Goal: Task Accomplishment & Management: Manage account settings

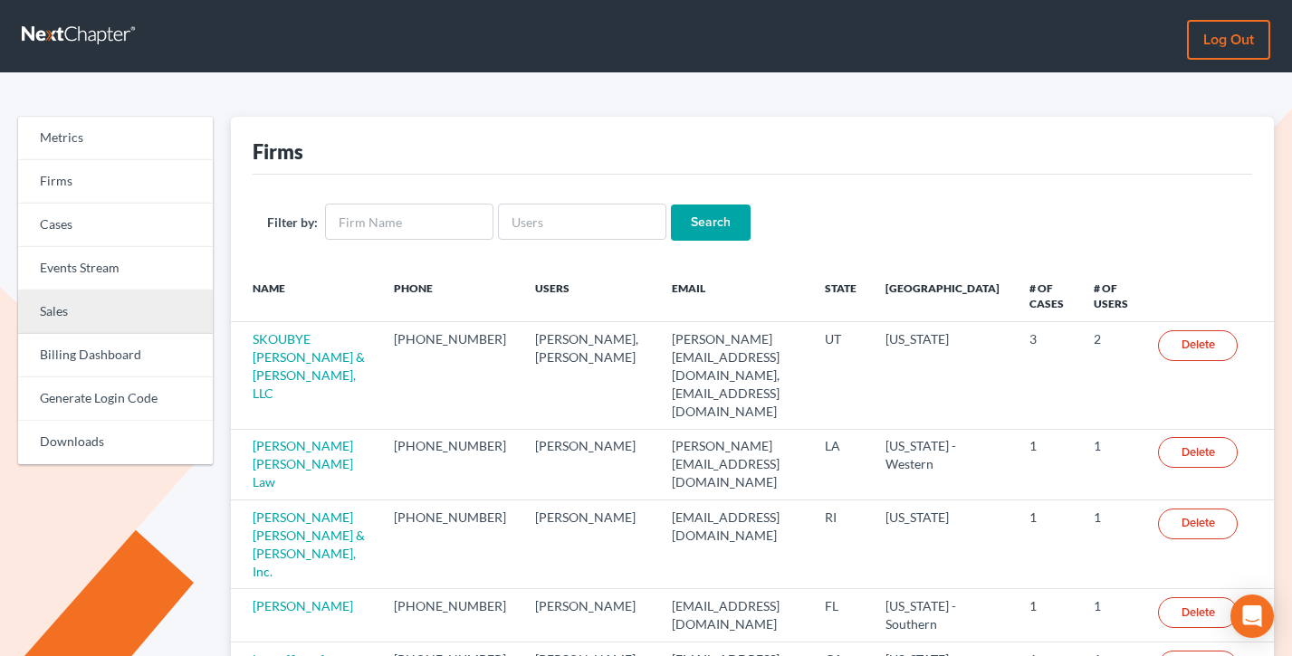
click at [83, 302] on link "Sales" at bounding box center [115, 312] width 195 height 43
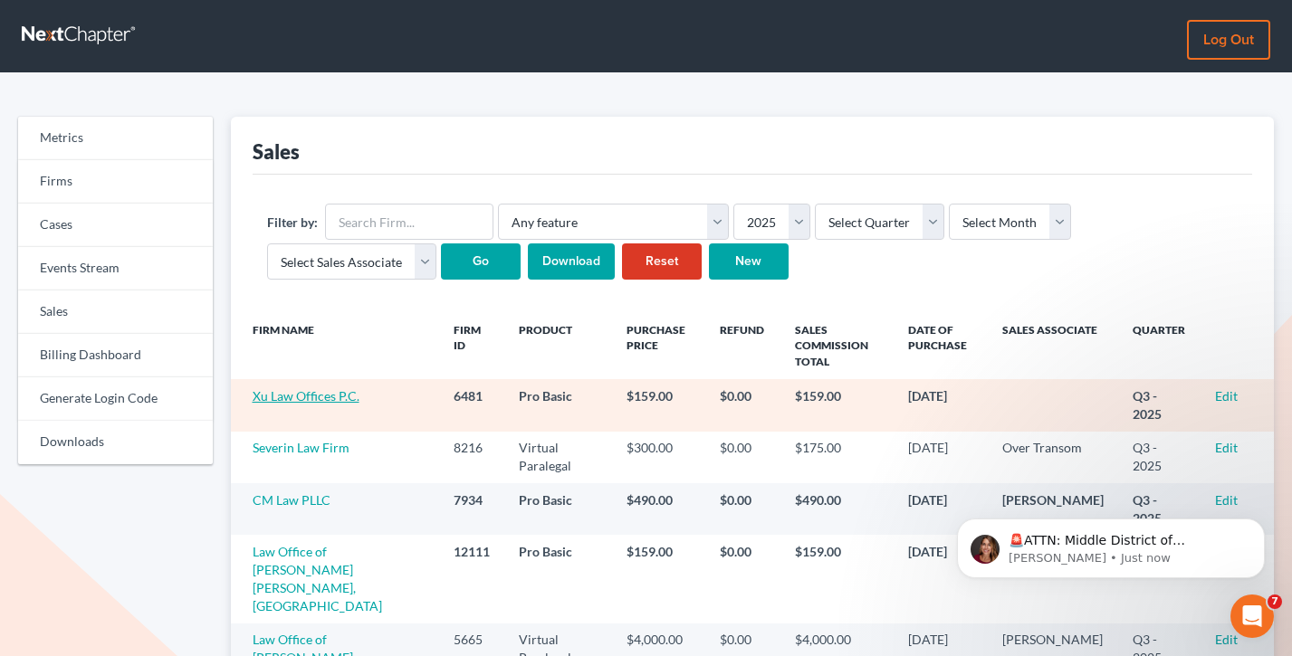
click at [343, 391] on link "Xu Law Offices P.C." at bounding box center [306, 395] width 107 height 15
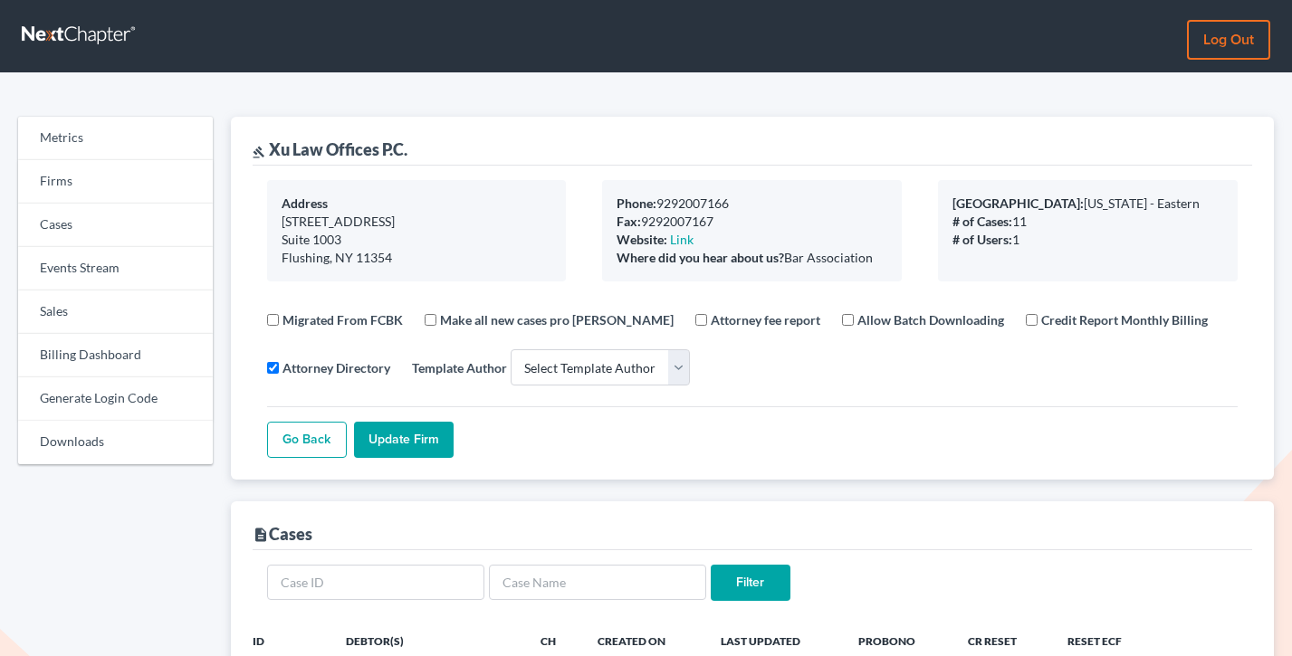
select select
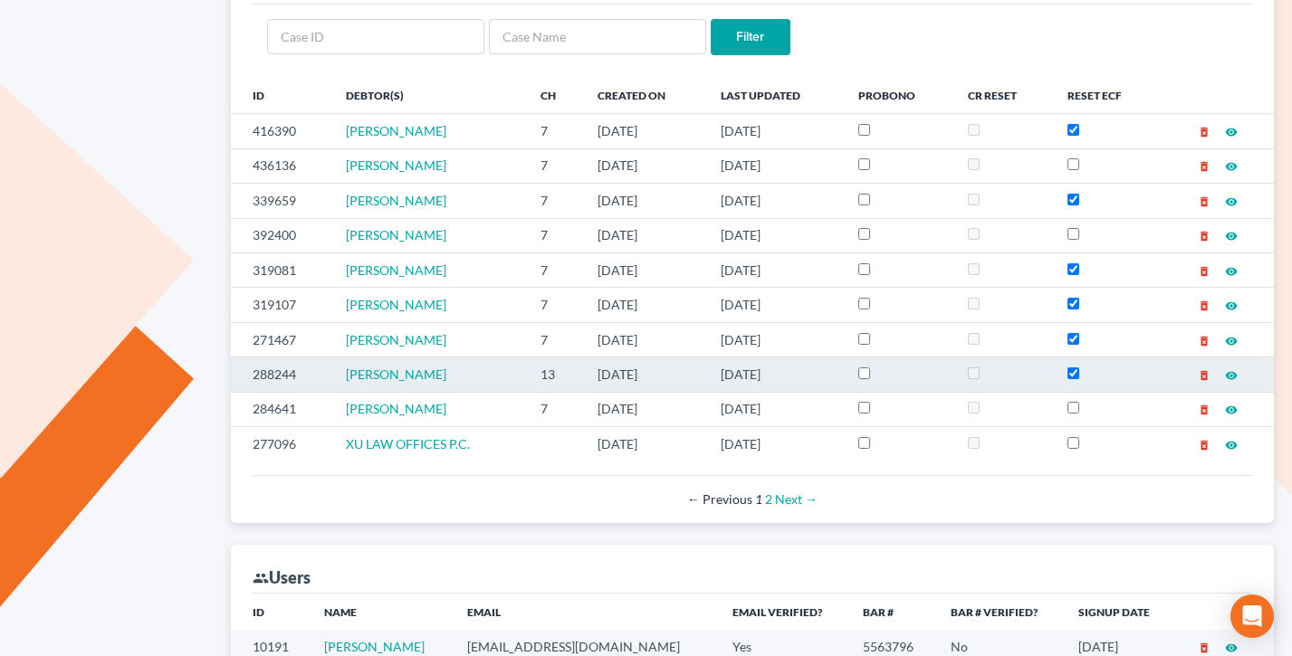
scroll to position [751, 0]
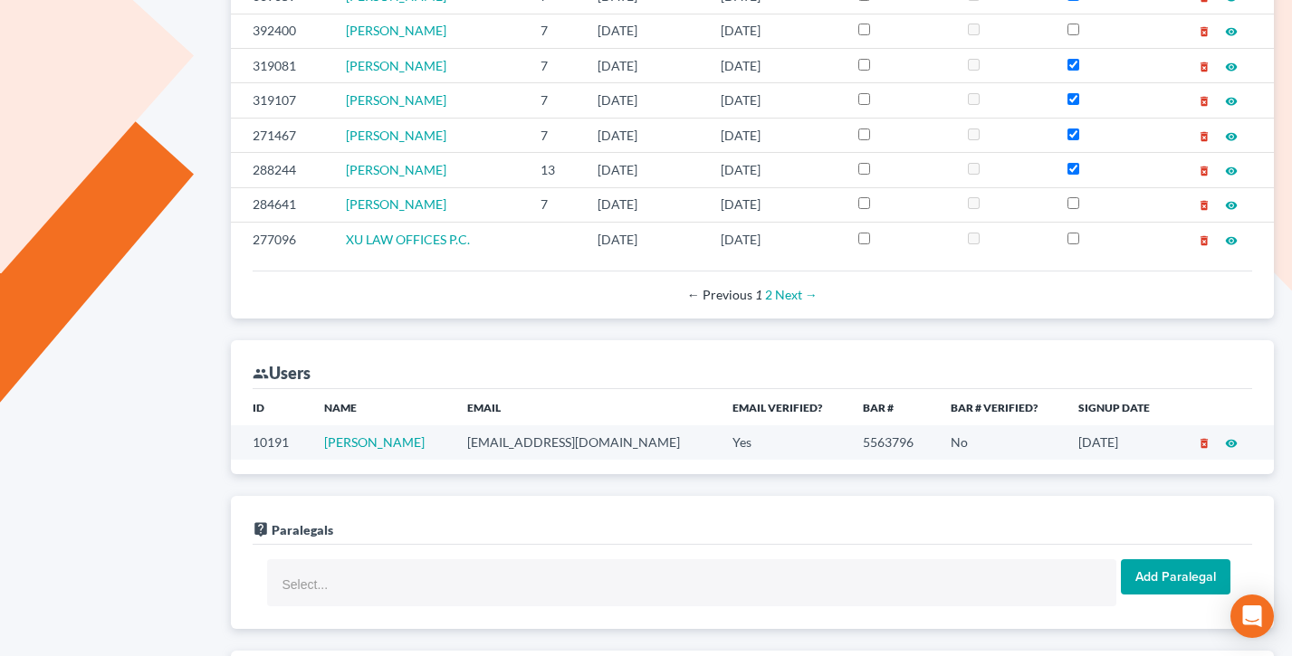
click at [512, 439] on td "[EMAIL_ADDRESS][DOMAIN_NAME]" at bounding box center [586, 443] width 266 height 34
click at [512, 438] on td "lxu@xulawoffices.com" at bounding box center [586, 443] width 266 height 34
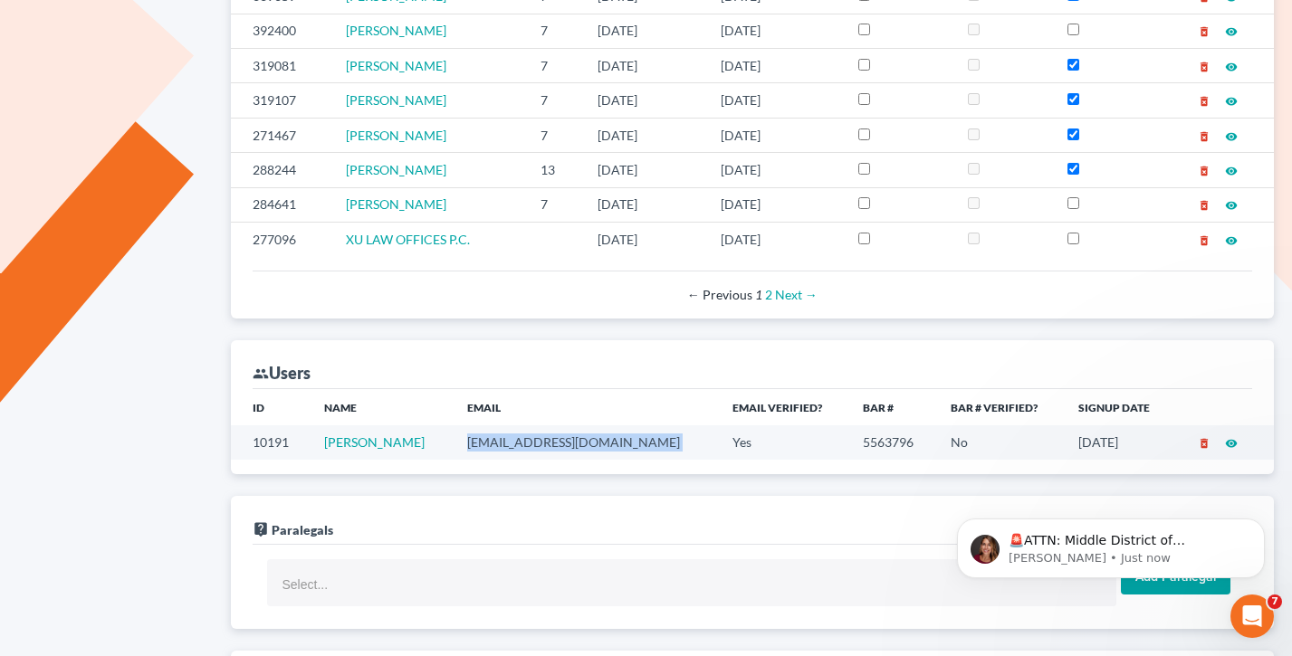
scroll to position [0, 0]
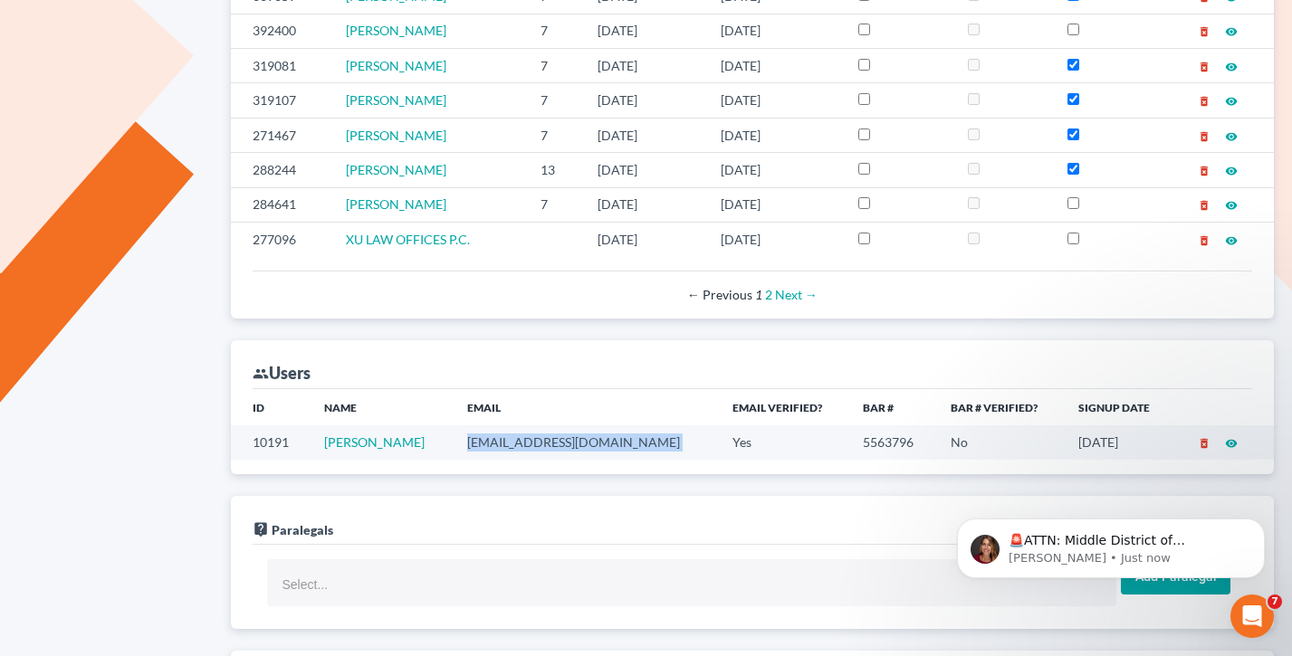
copy td "lxu@xulawoffices.com"
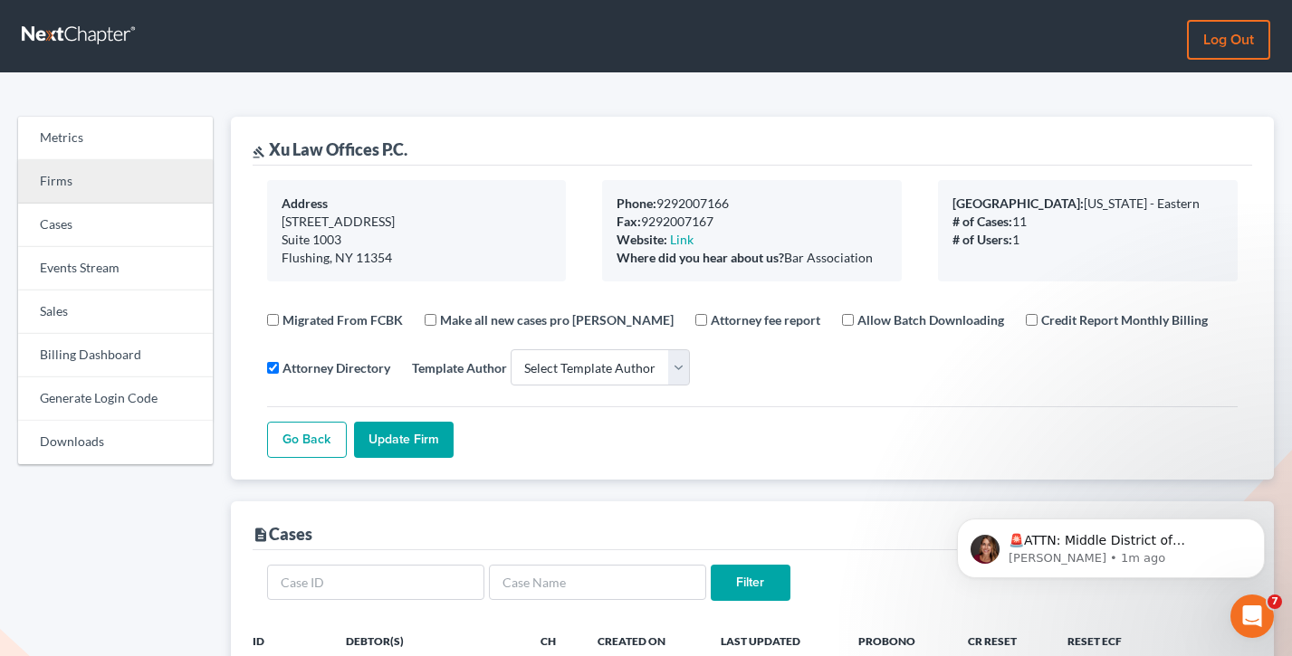
click at [70, 179] on link "Firms" at bounding box center [115, 181] width 195 height 43
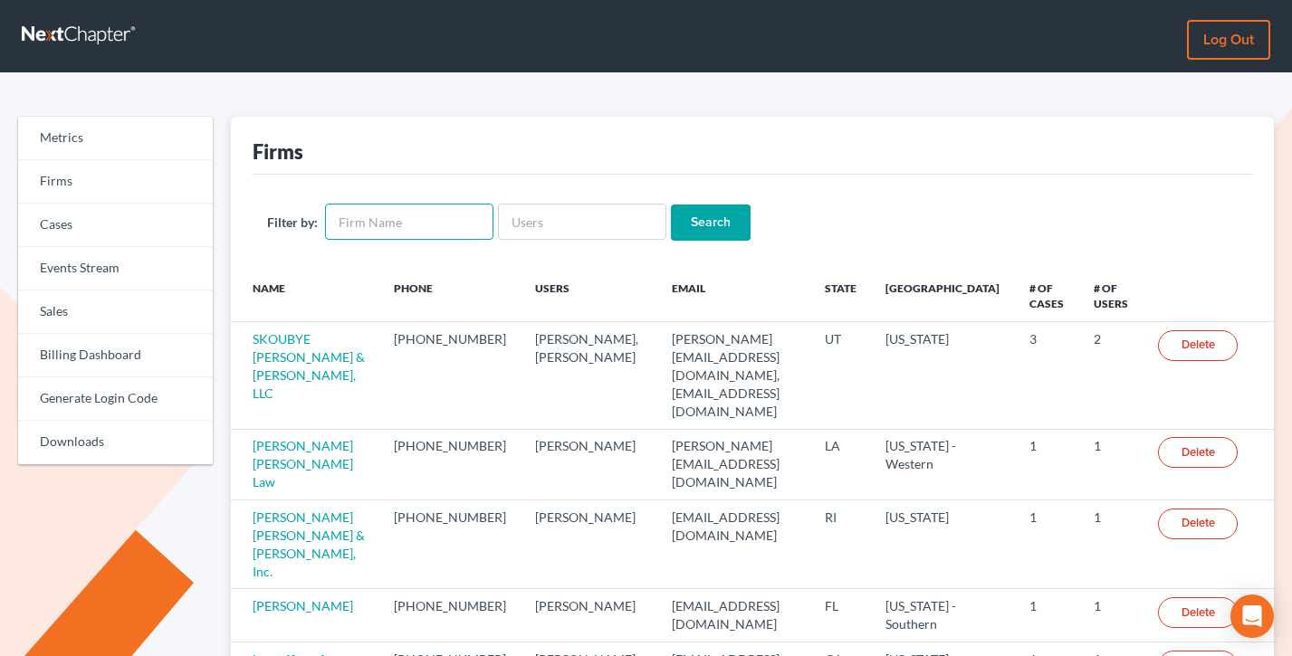
click at [403, 221] on input "text" at bounding box center [409, 222] width 168 height 36
paste input "D. [PERSON_NAME] PLLC"
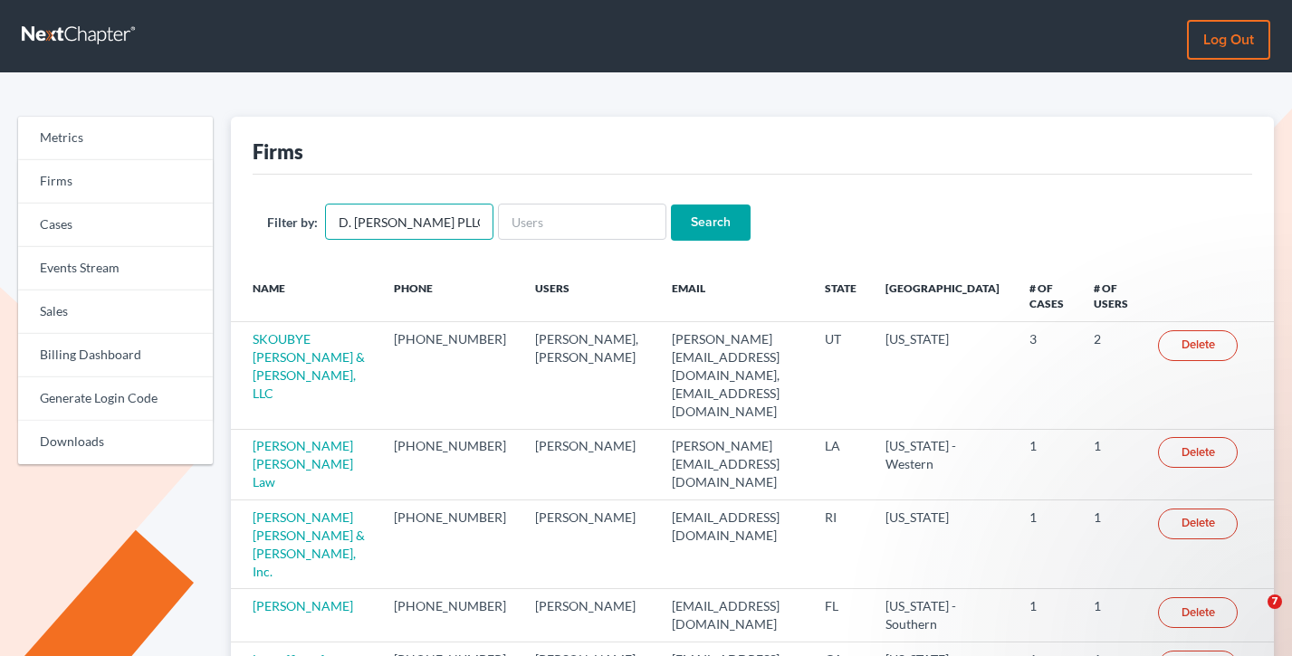
type input "D. Keith White PLLC"
click at [671, 205] on input "Search" at bounding box center [711, 223] width 80 height 36
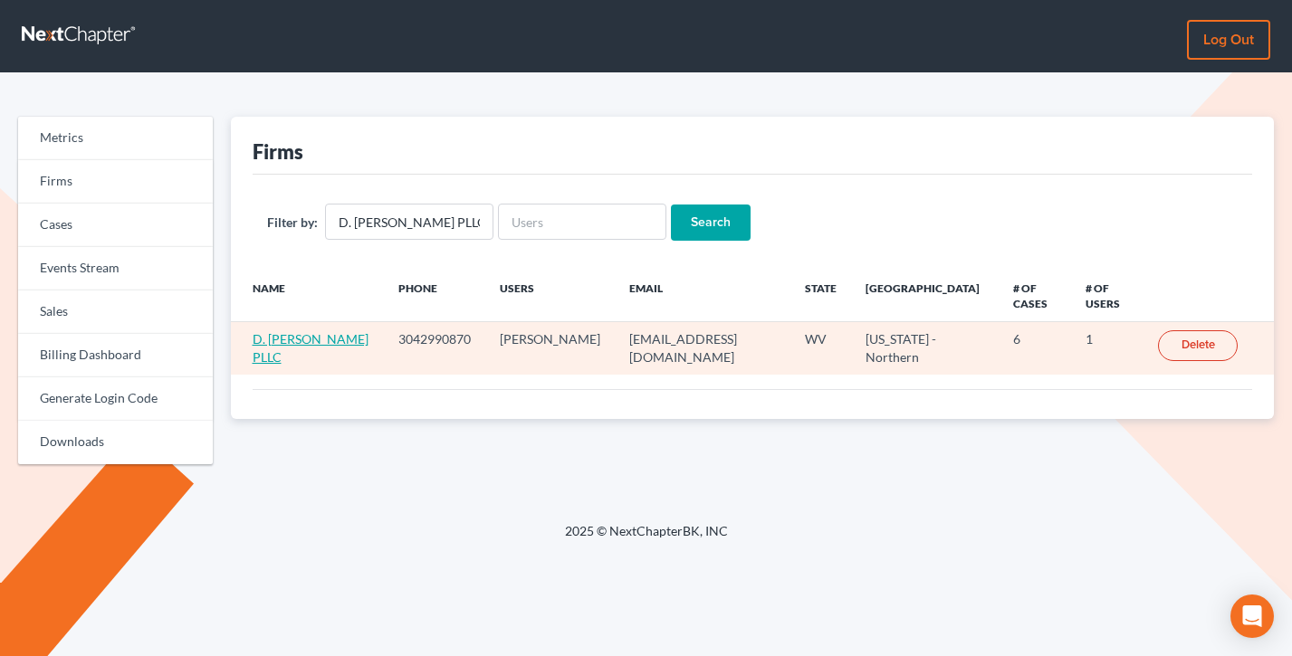
click at [323, 322] on td "D. [PERSON_NAME] PLLC" at bounding box center [308, 348] width 154 height 53
click at [327, 331] on link "D. [PERSON_NAME] PLLC" at bounding box center [311, 348] width 116 height 34
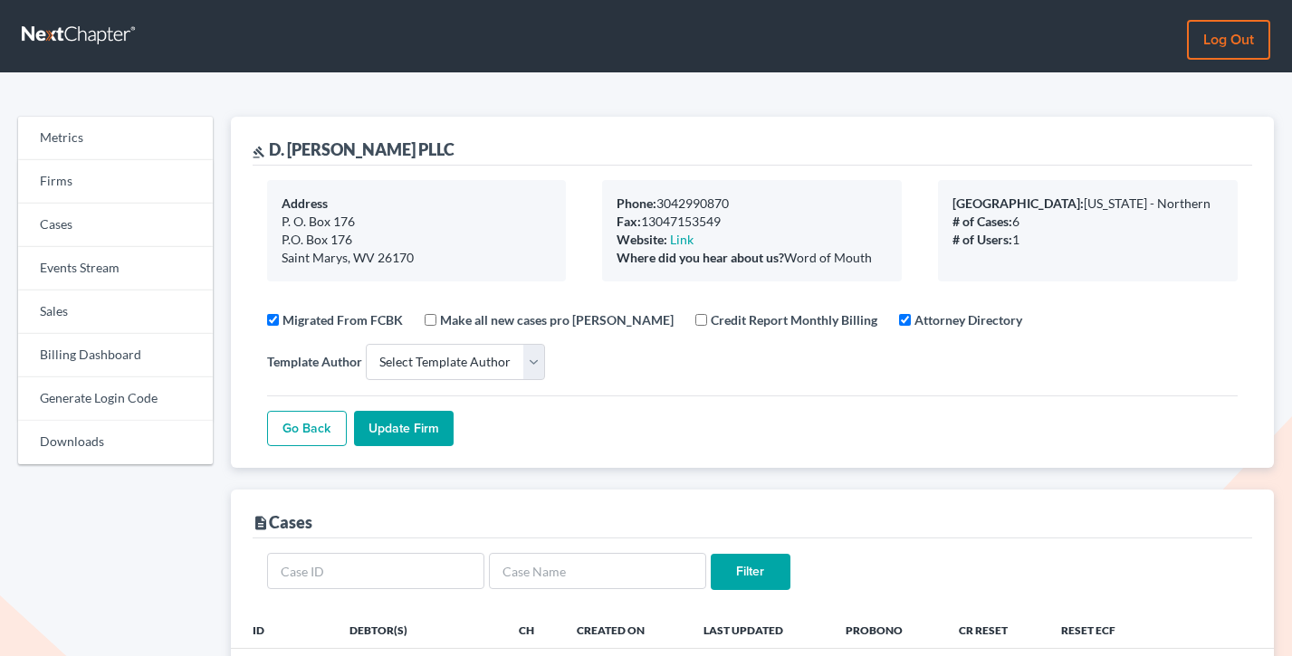
select select
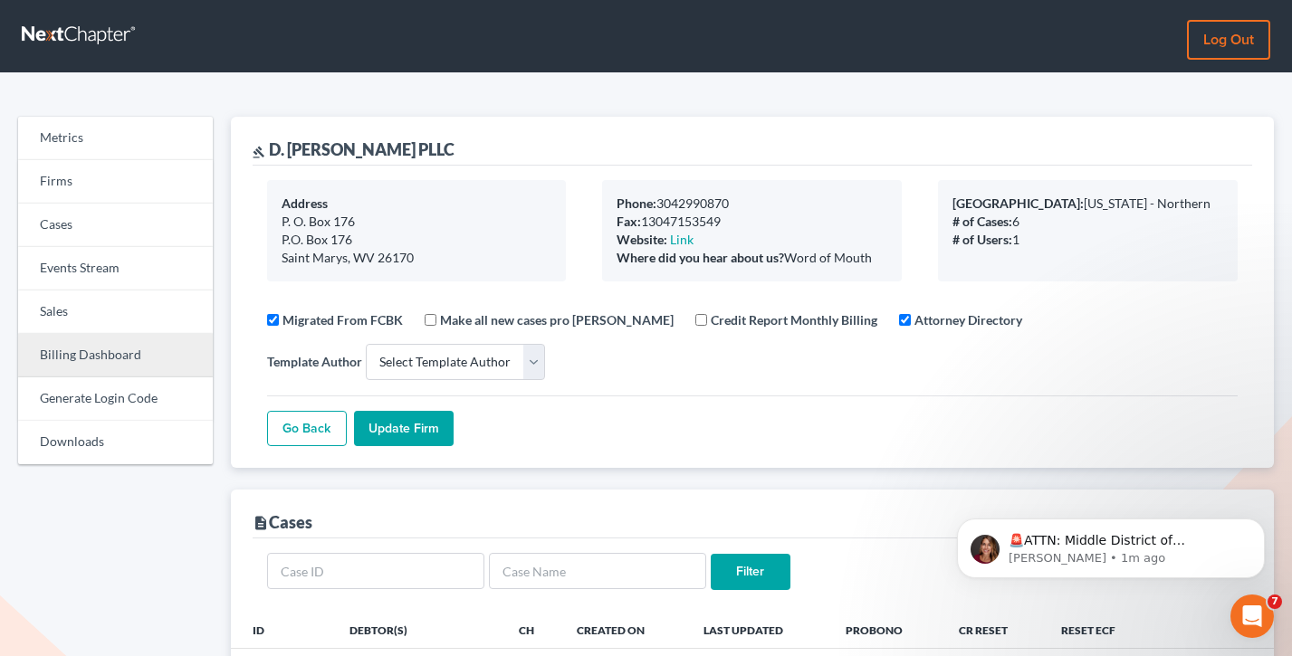
click at [72, 349] on link "Billing Dashboard" at bounding box center [115, 355] width 195 height 43
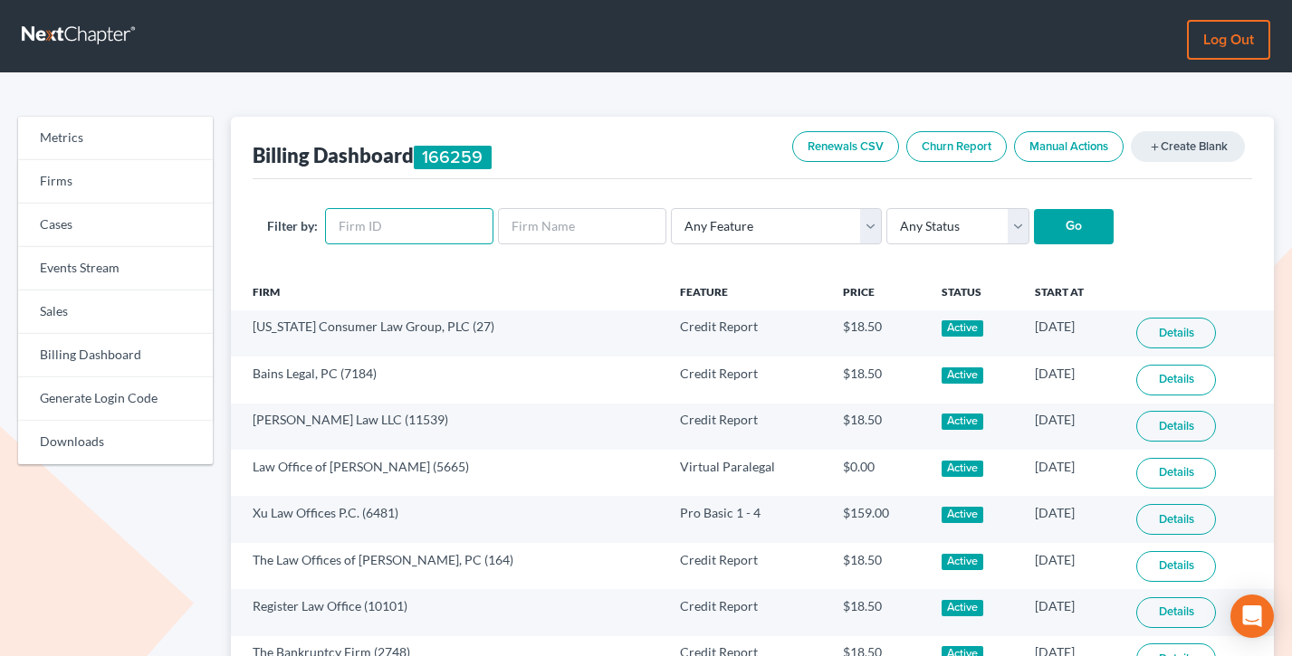
click at [404, 221] on input "text" at bounding box center [409, 226] width 168 height 36
paste input "5646"
type input "5646"
click at [1034, 209] on input "Go" at bounding box center [1074, 227] width 80 height 36
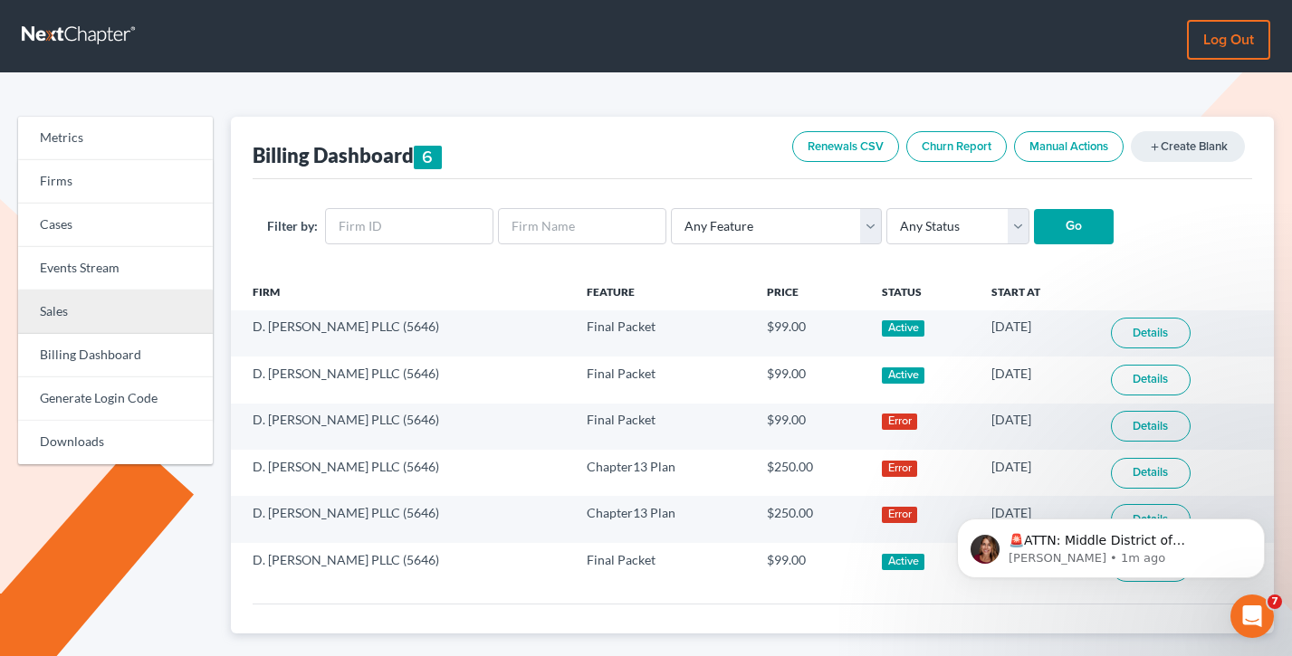
click at [104, 307] on link "Sales" at bounding box center [115, 312] width 195 height 43
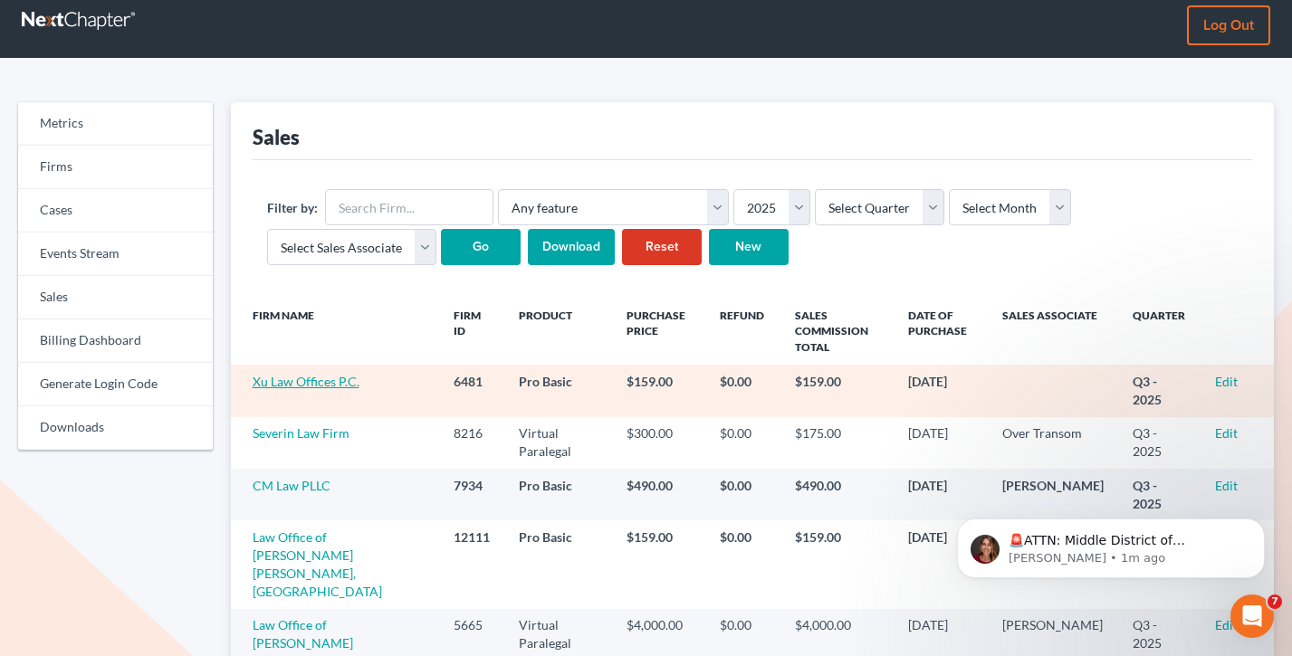
click at [330, 382] on link "Xu Law Offices P.C." at bounding box center [306, 381] width 107 height 15
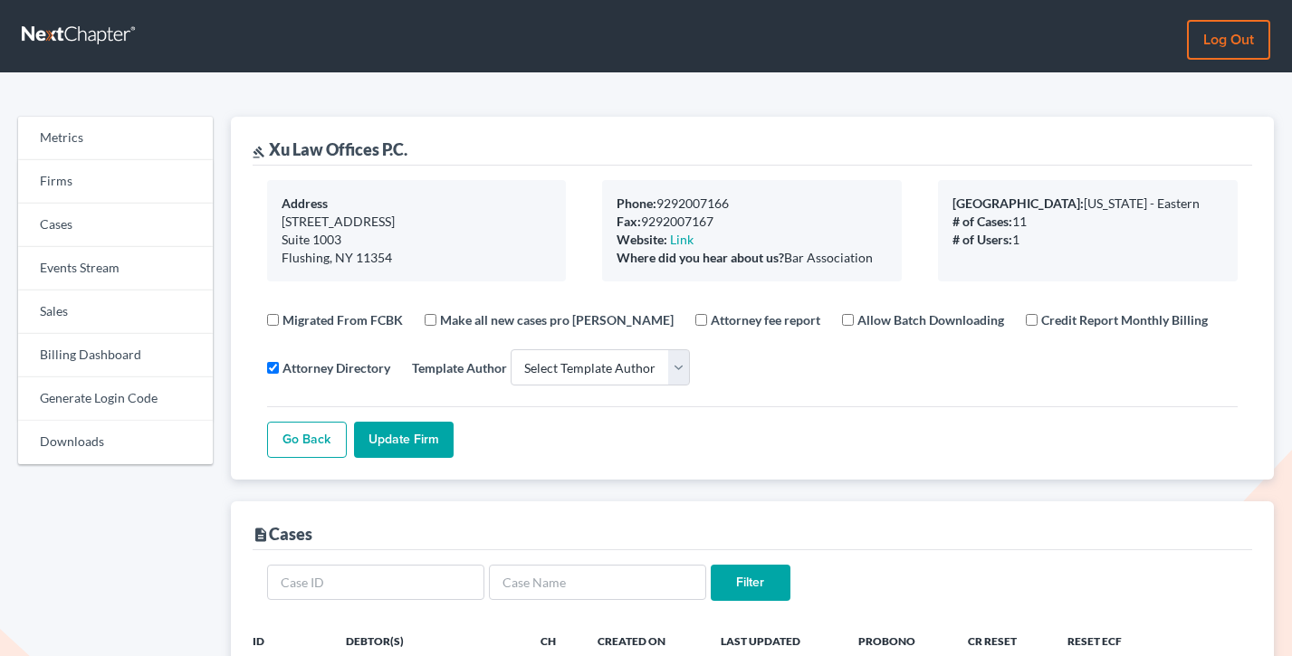
select select
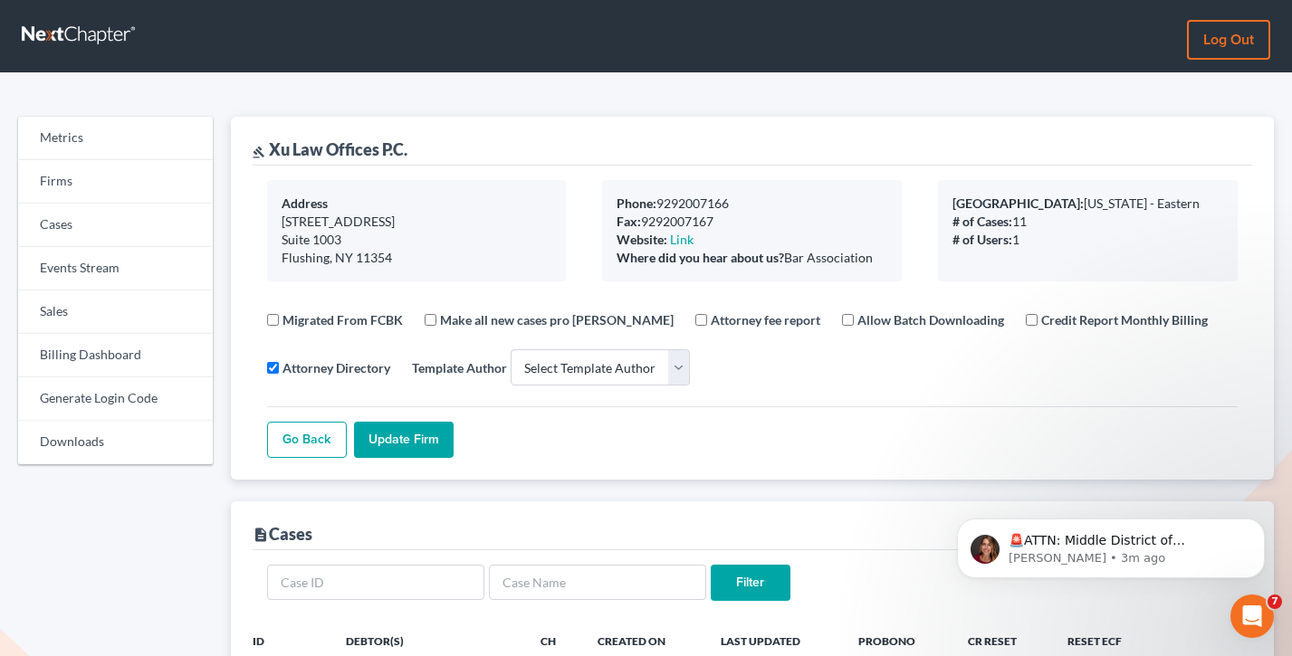
drag, startPoint x: 877, startPoint y: 264, endPoint x: 569, endPoint y: 196, distance: 316.3
click at [569, 196] on div "Address 136-18 39th Ave Suite 1003 Flushing, NY 11354 Phone: 9292007166 Fax: 92…" at bounding box center [753, 230] width 1008 height 101
click at [569, 196] on div "Address 136-18 39th Ave Suite 1003 Flushing, NY 11354" at bounding box center [417, 230] width 336 height 101
click at [78, 304] on link "Sales" at bounding box center [115, 312] width 195 height 43
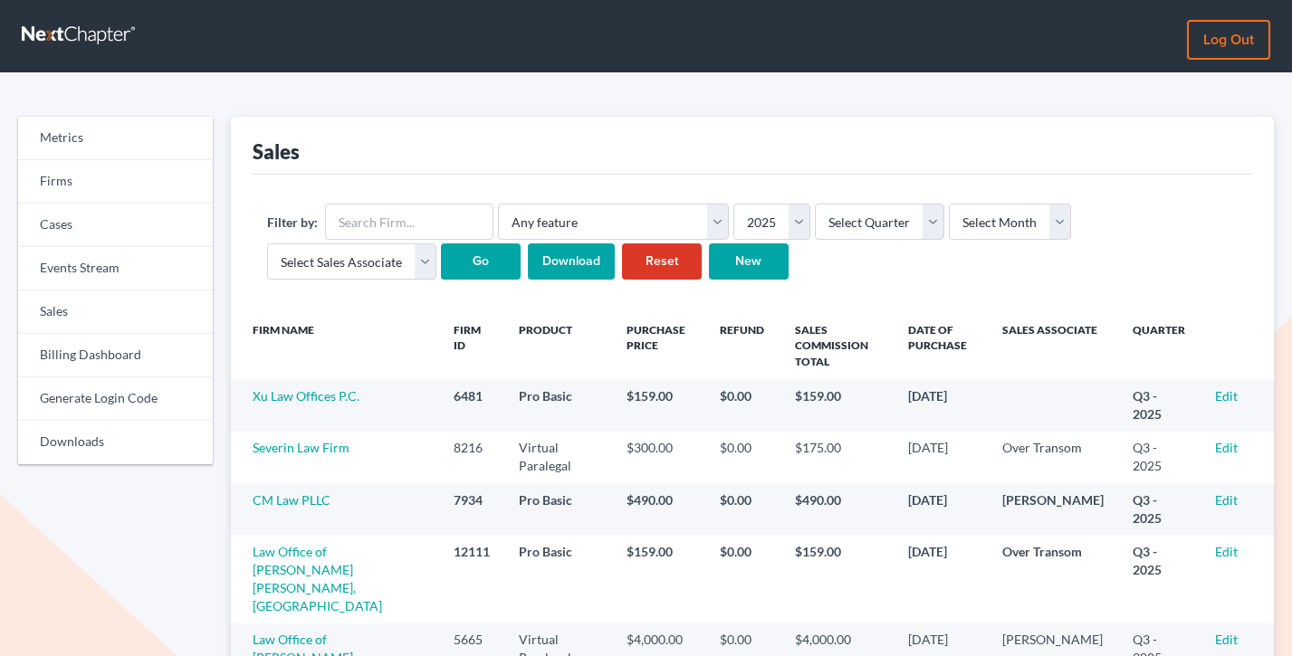
scroll to position [120, 0]
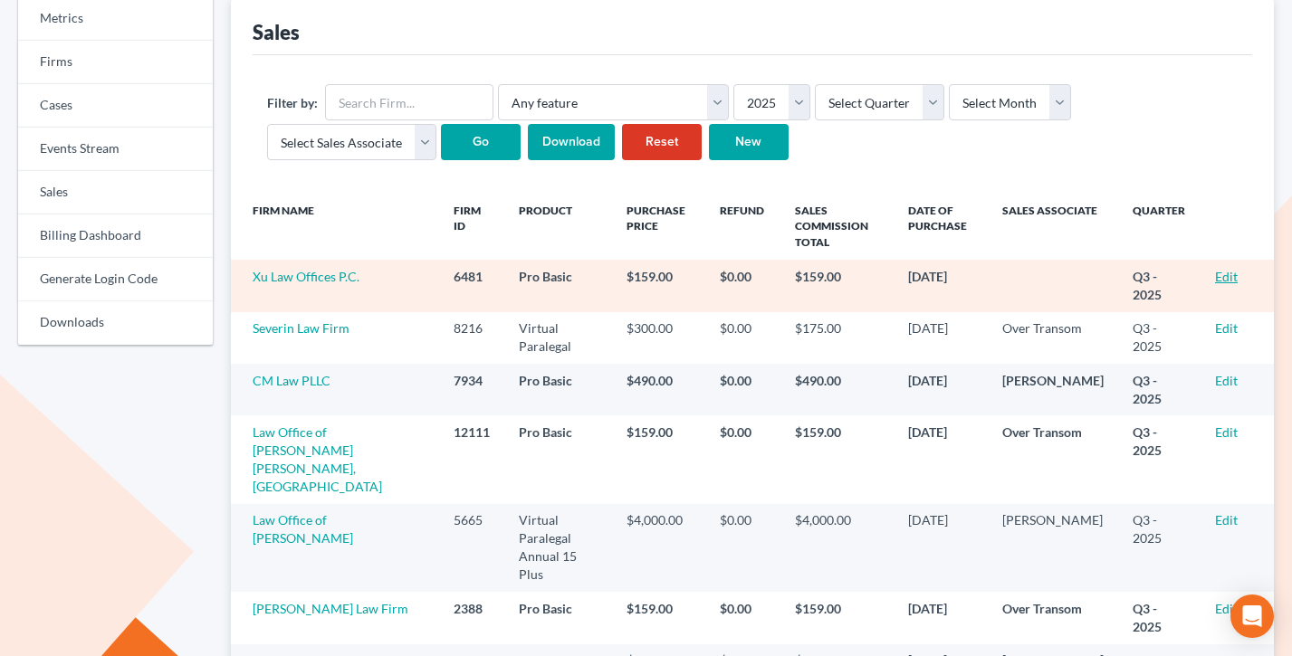
click at [1225, 279] on link "Edit" at bounding box center [1226, 276] width 23 height 15
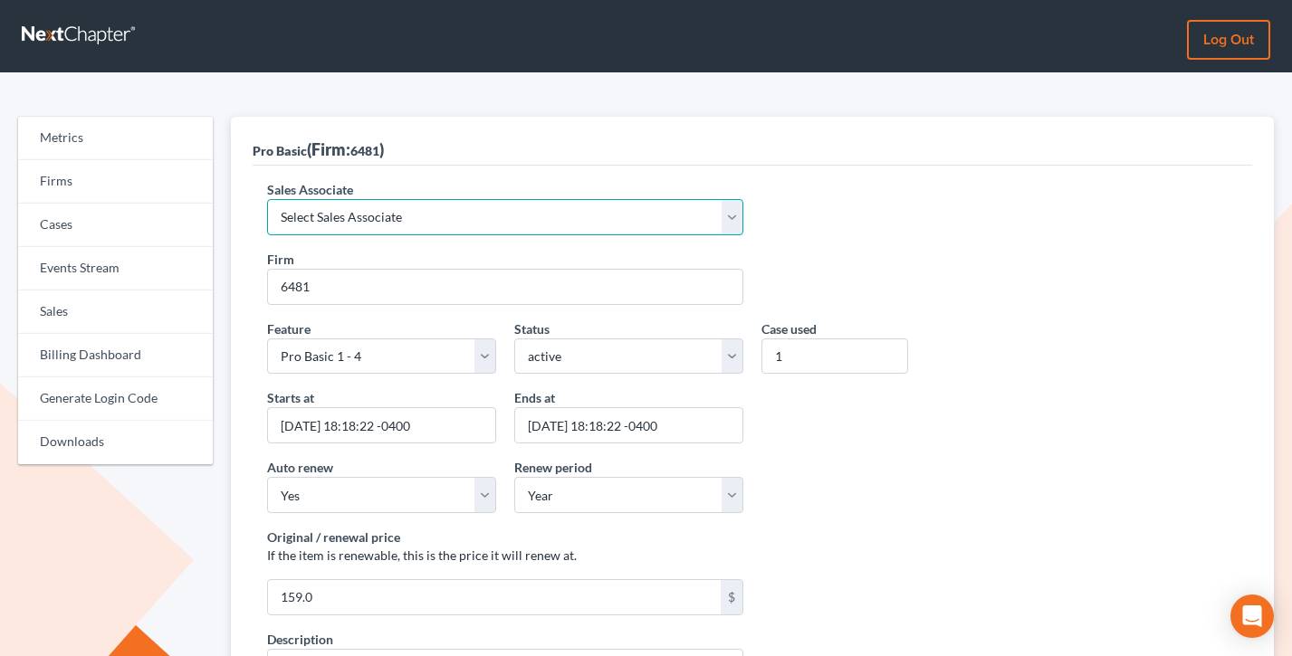
click at [414, 203] on select "Select Sales Associate Alex Seymour Over Transom Tim Shadoan" at bounding box center [505, 217] width 476 height 36
select select "7676"
click at [267, 199] on select "Select Sales Associate Alex Seymour Over Transom Tim Shadoan" at bounding box center [505, 217] width 476 height 36
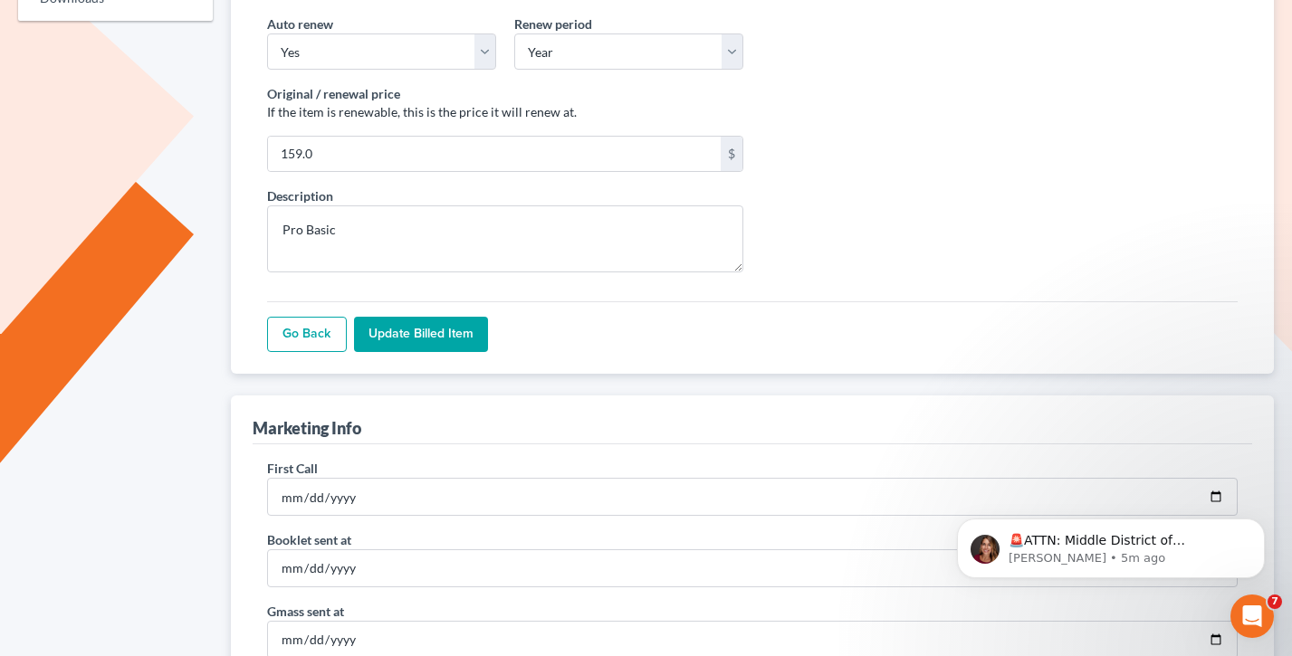
click at [413, 347] on input "Update Billed item" at bounding box center [421, 335] width 134 height 36
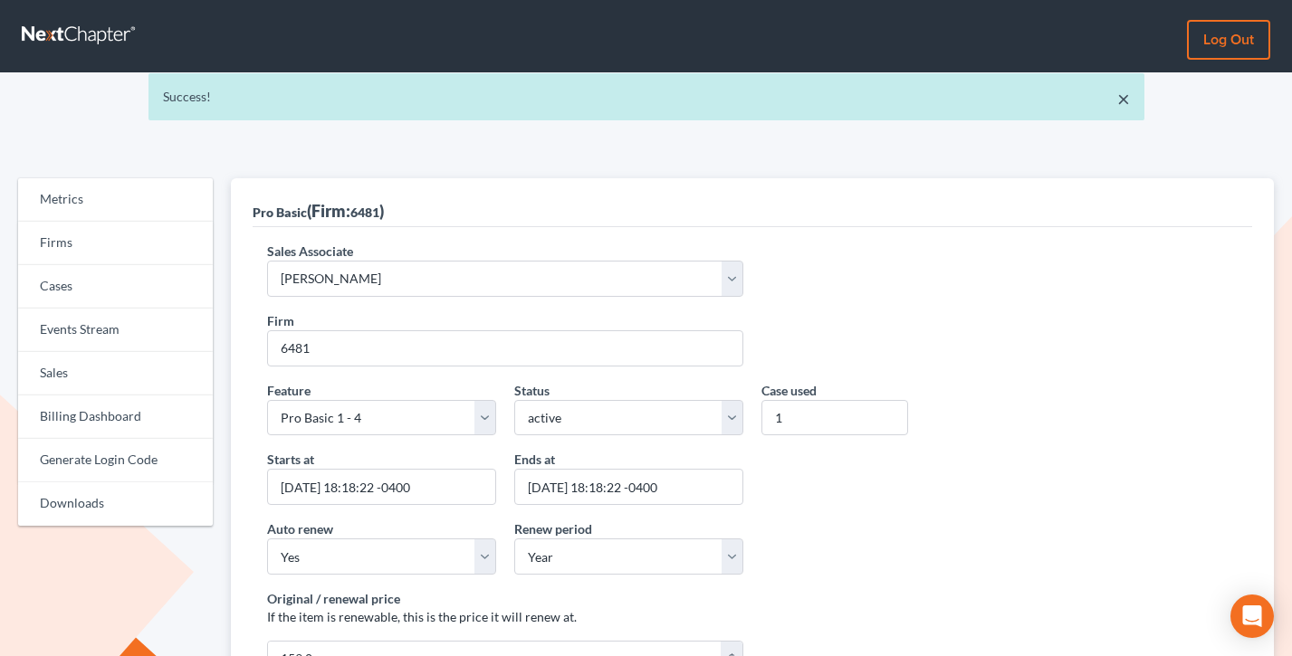
click at [1123, 92] on link "×" at bounding box center [1123, 99] width 13 height 22
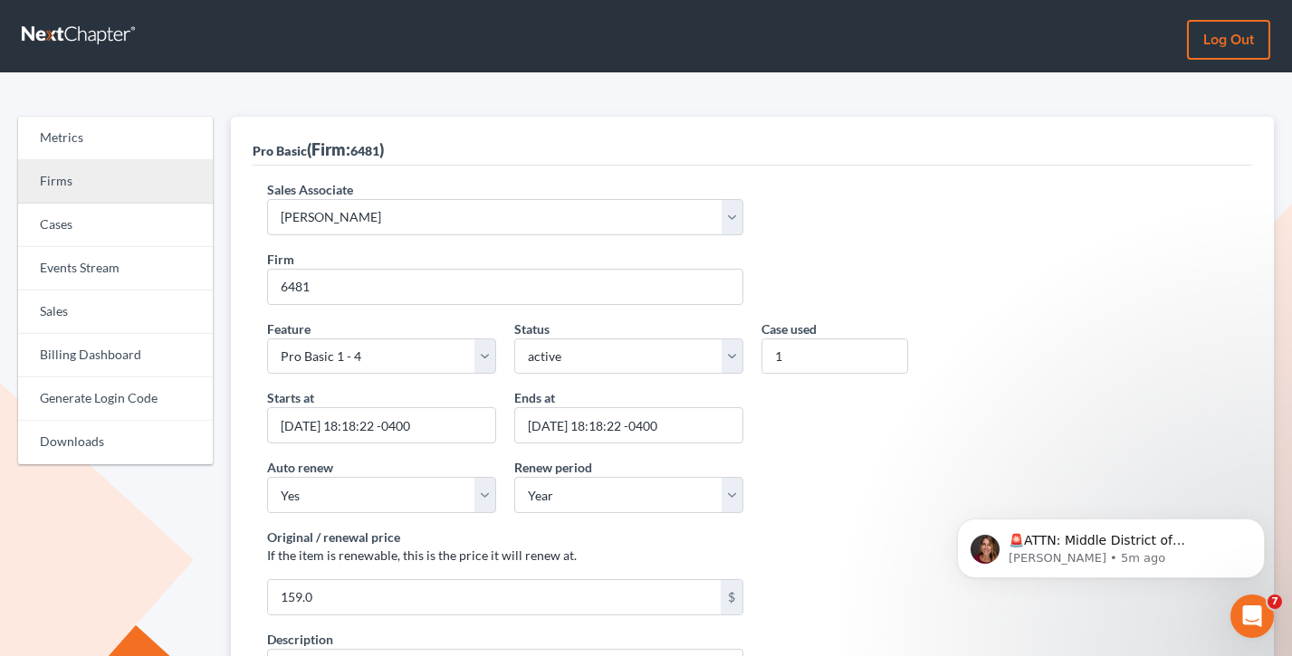
click at [111, 201] on link "Firms" at bounding box center [115, 181] width 195 height 43
